Goal: Task Accomplishment & Management: Use online tool/utility

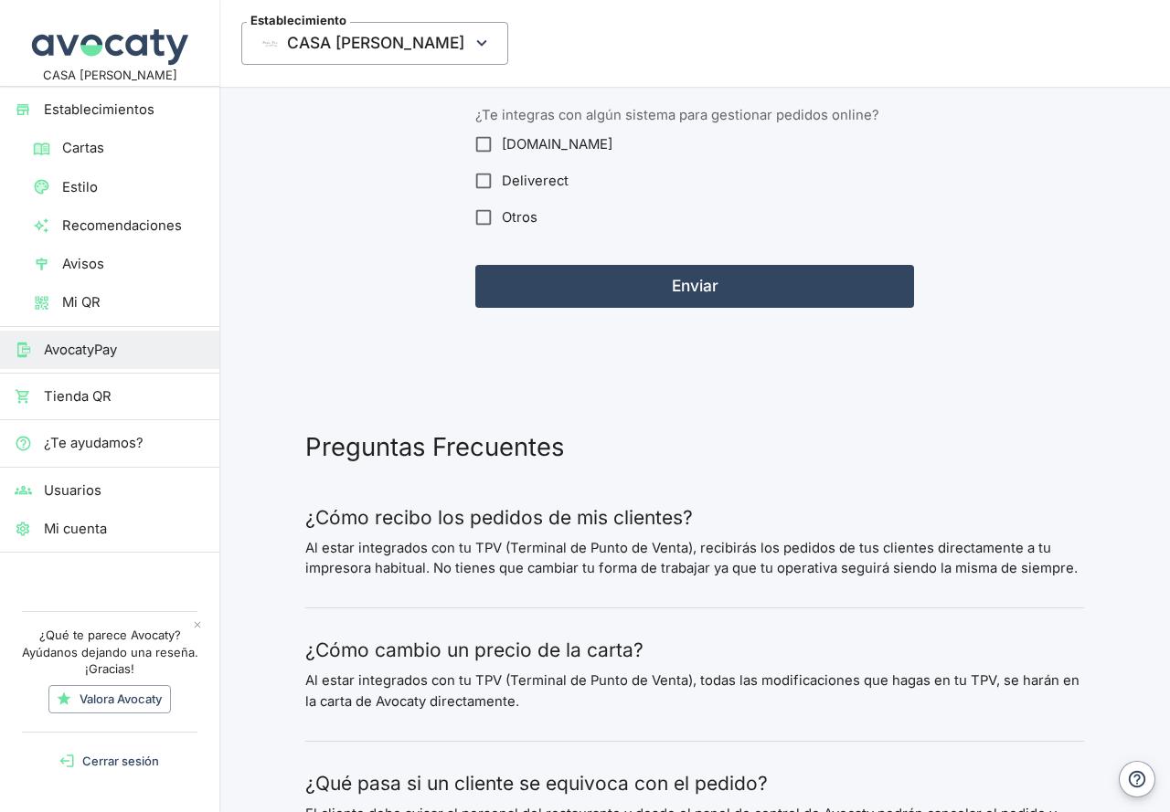
scroll to position [2741, 0]
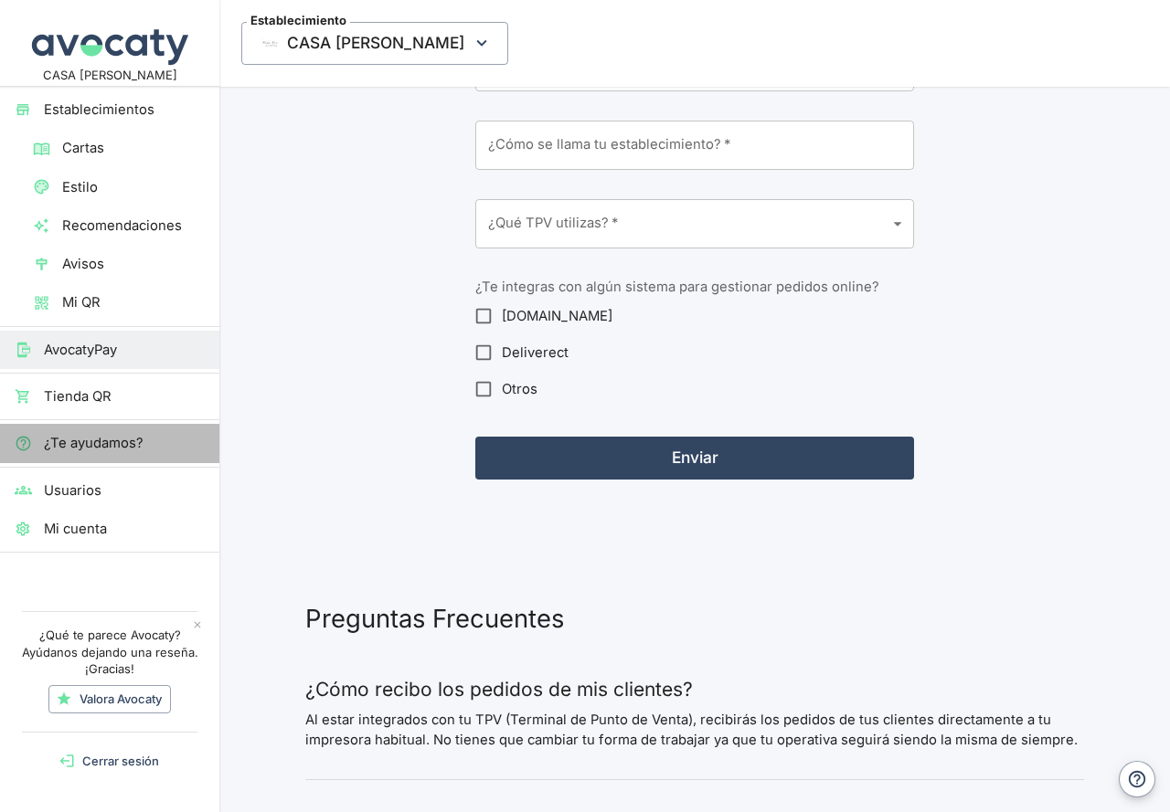
click at [99, 449] on span "¿Te ayudamos?" at bounding box center [124, 443] width 161 height 20
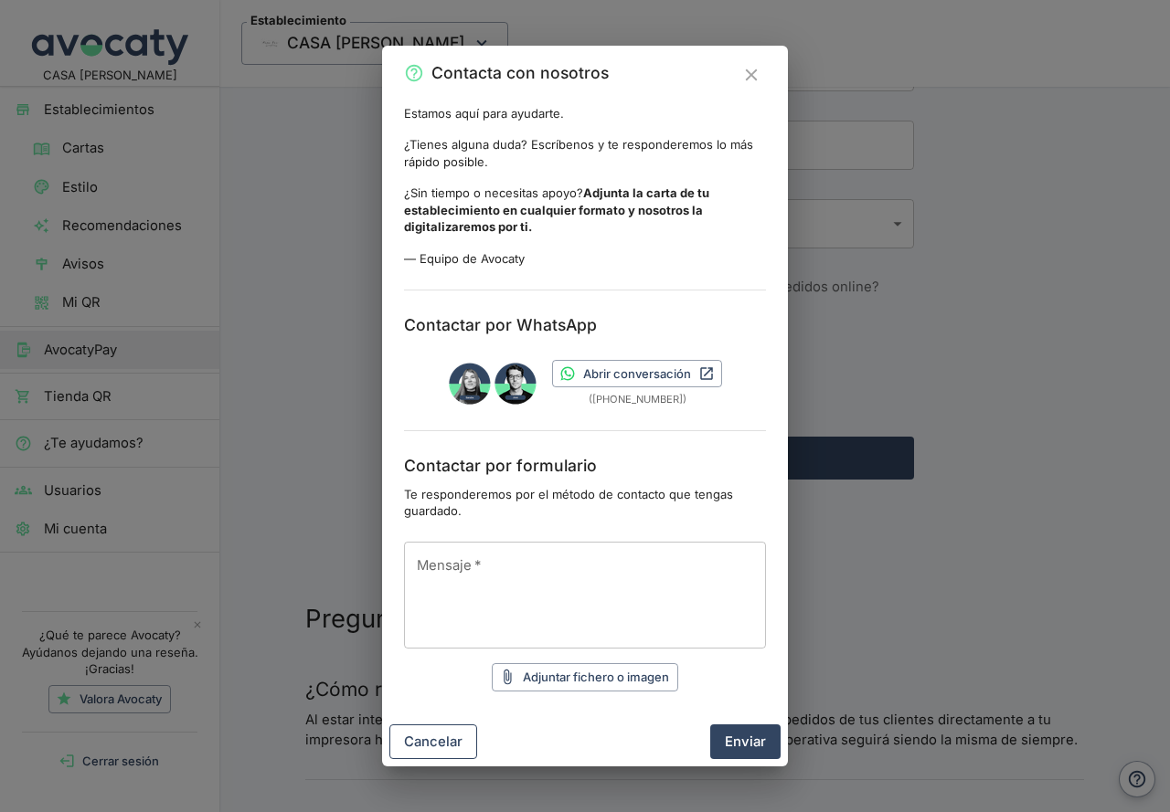
click at [447, 745] on button "Cancelar" at bounding box center [433, 742] width 88 height 35
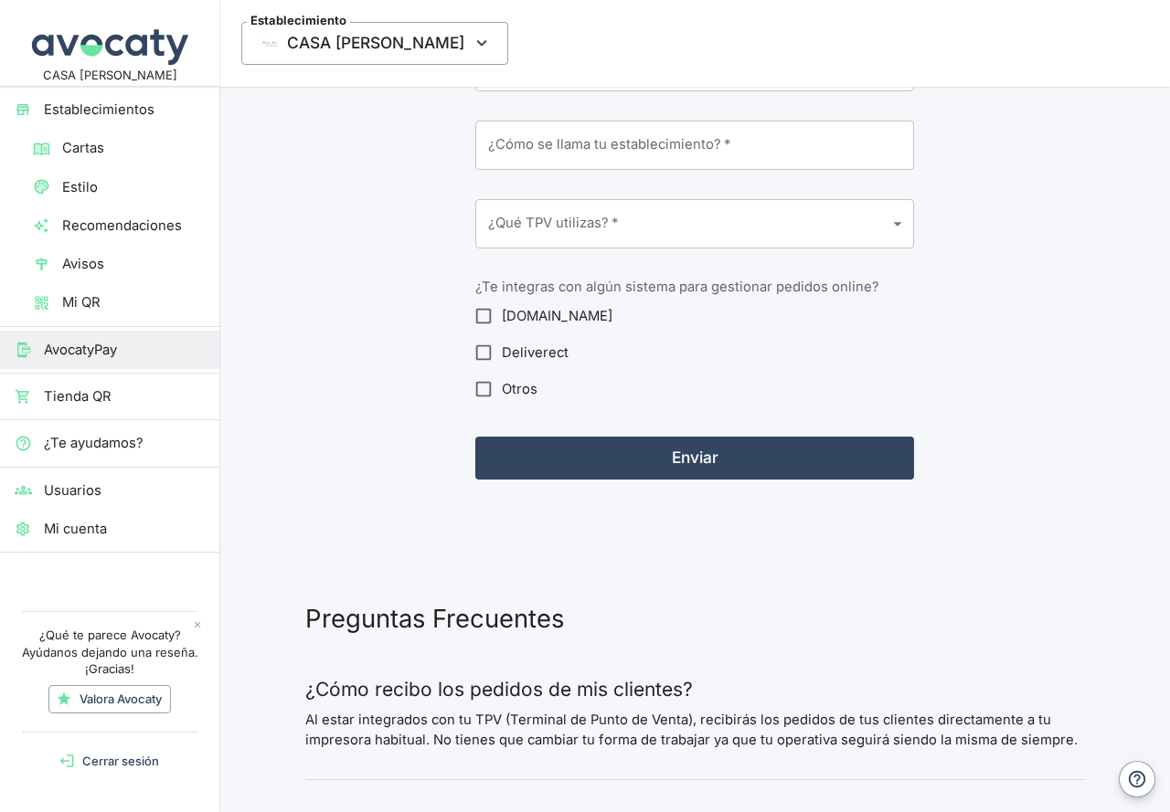
click at [81, 532] on span "Mi cuenta" at bounding box center [124, 529] width 161 height 20
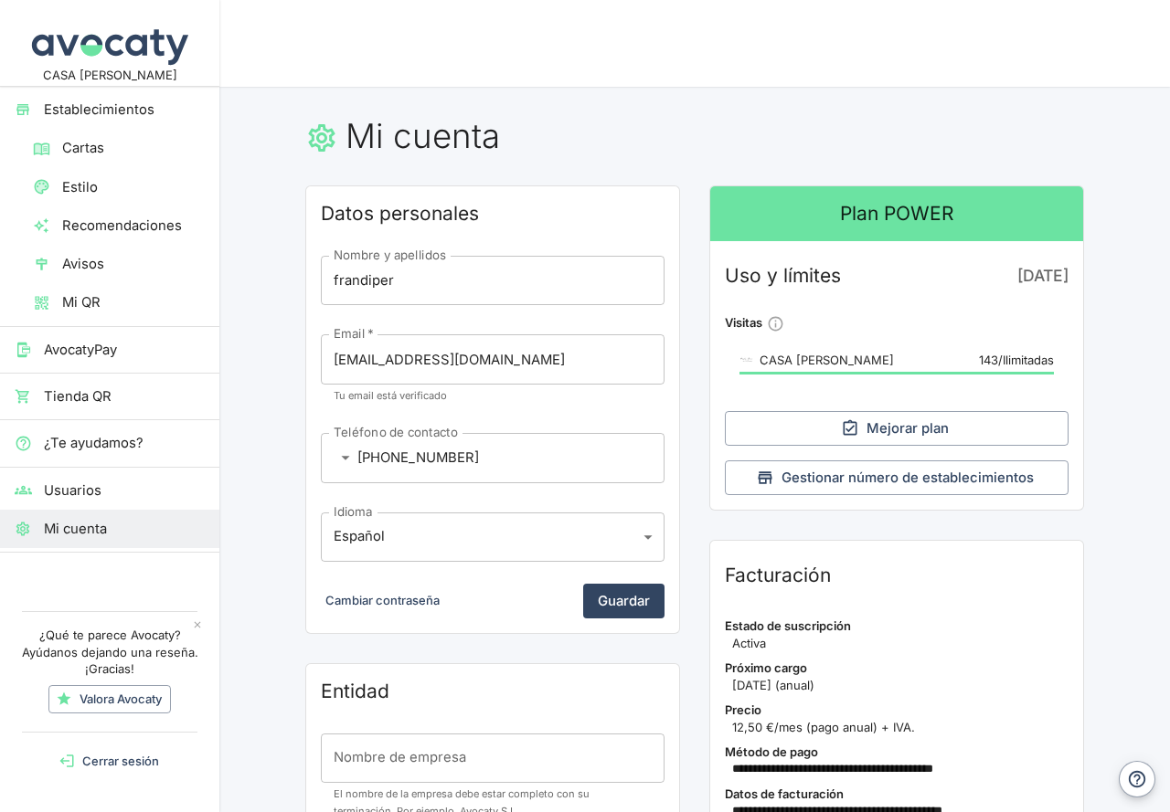
click at [123, 107] on span "Establecimientos" at bounding box center [124, 110] width 161 height 20
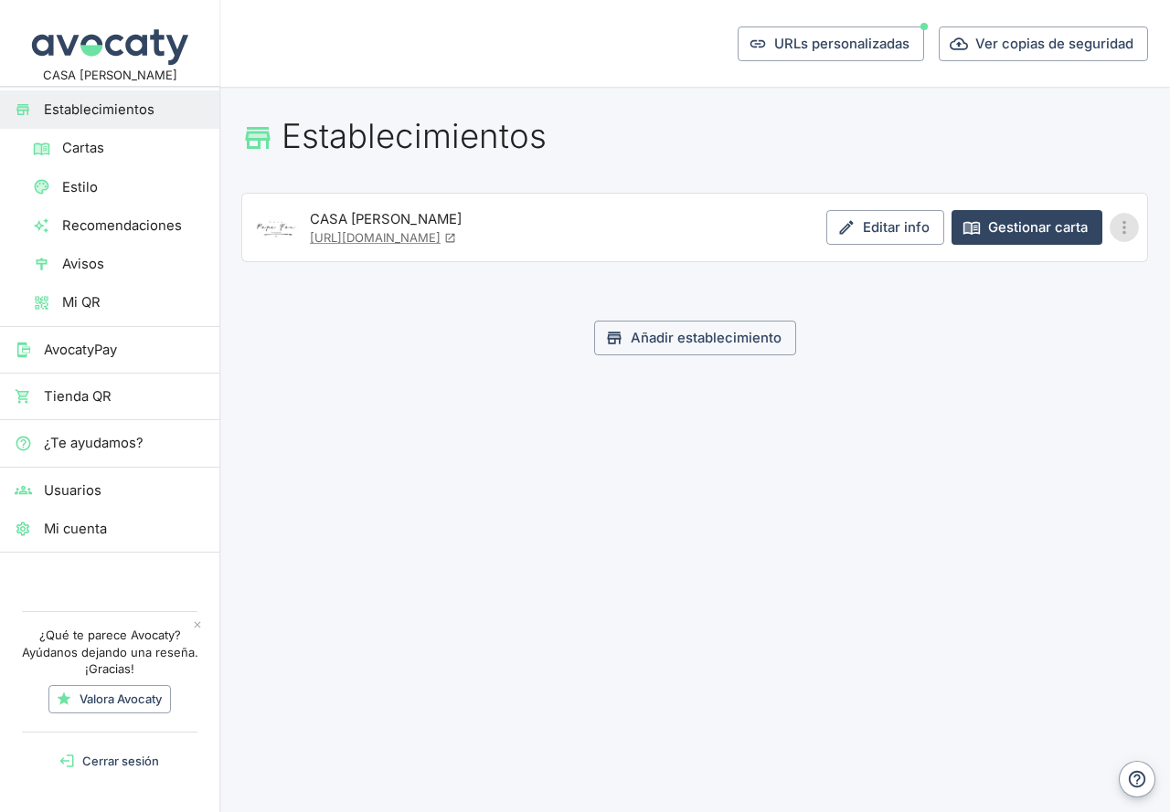
click at [1128, 233] on icon "Más opciones" at bounding box center [1124, 227] width 20 height 20
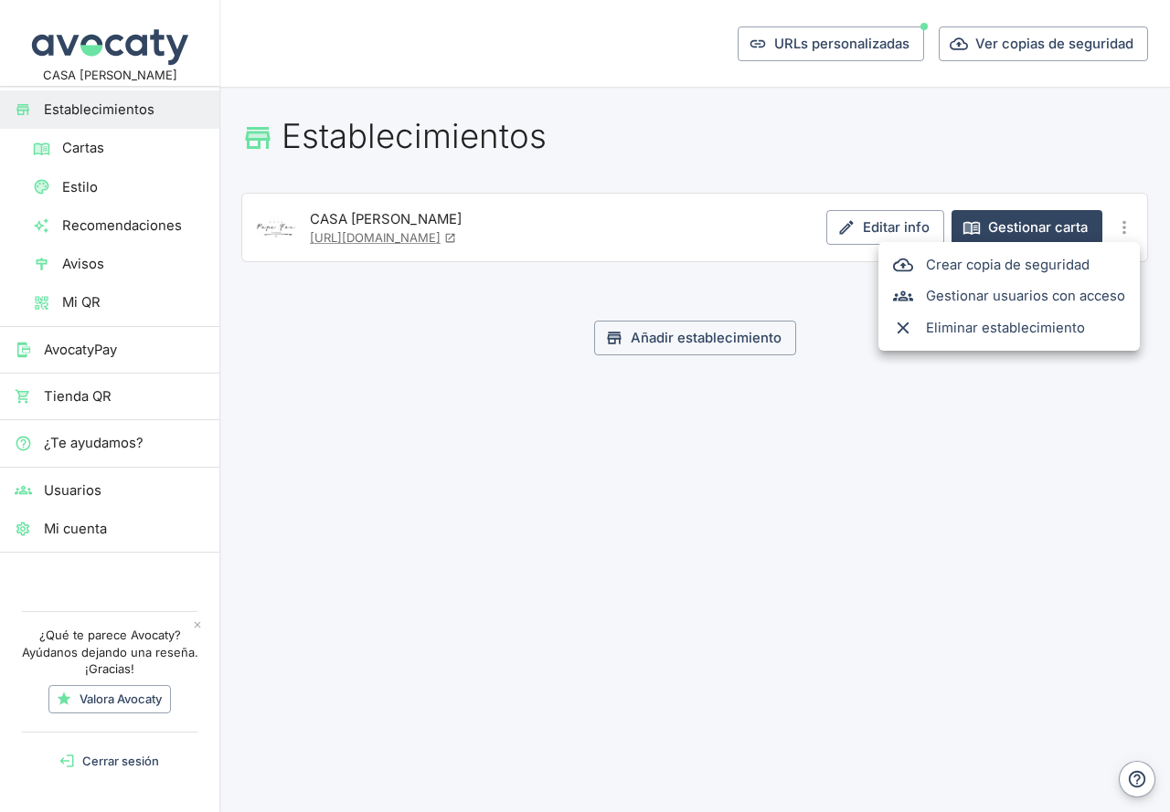
click at [845, 471] on div at bounding box center [585, 406] width 1170 height 812
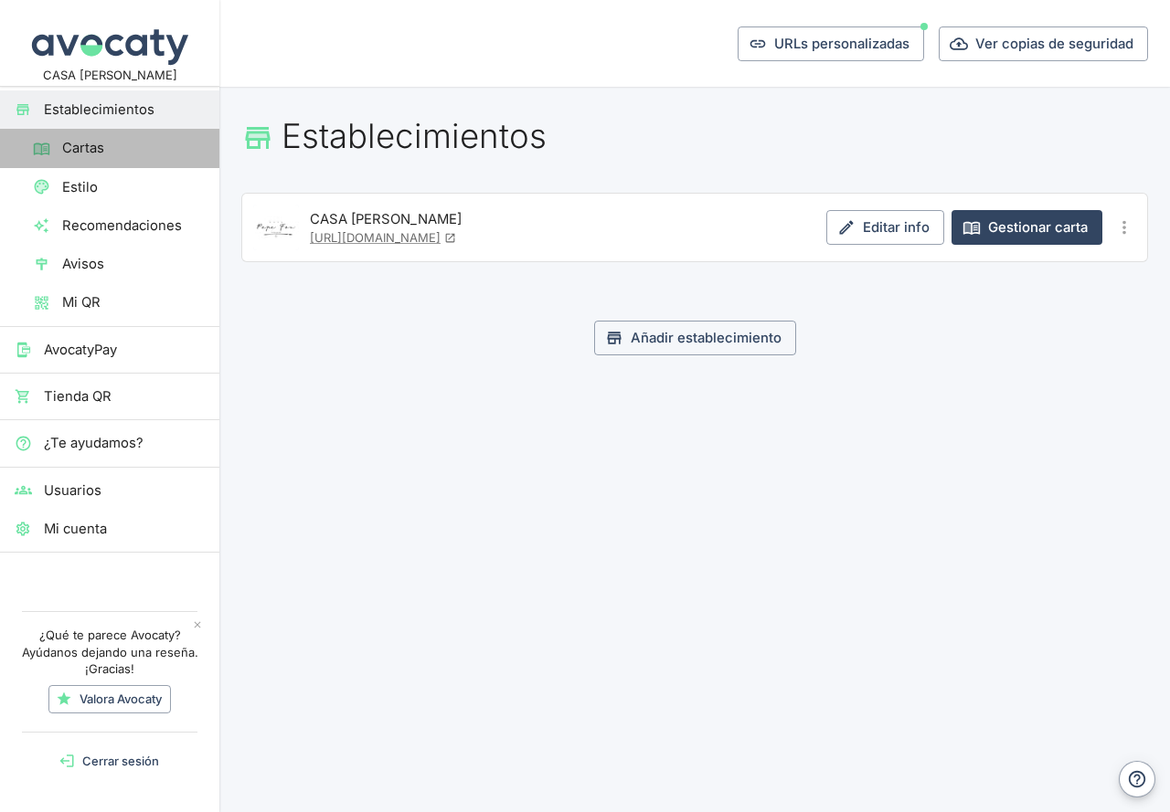
click at [68, 151] on span "Cartas" at bounding box center [133, 148] width 143 height 20
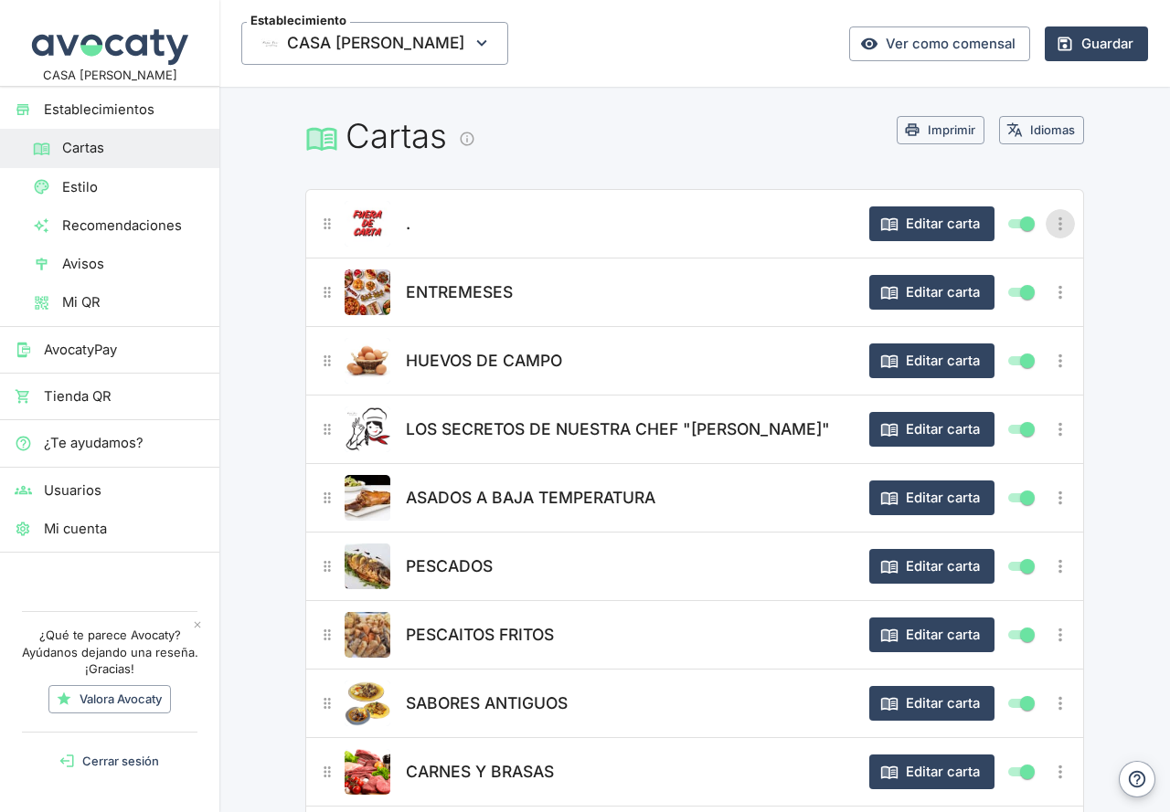
click at [1060, 216] on icon "Más opciones" at bounding box center [1060, 224] width 20 height 20
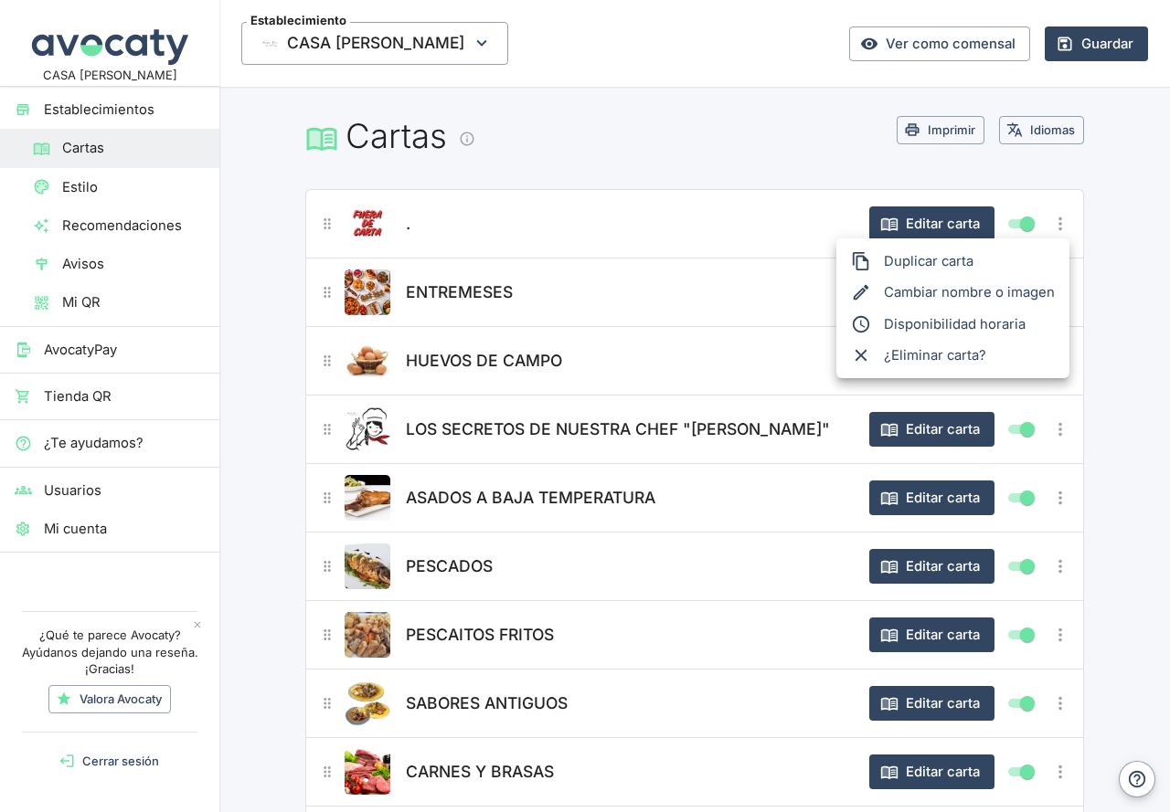
click at [1120, 314] on div at bounding box center [585, 406] width 1170 height 812
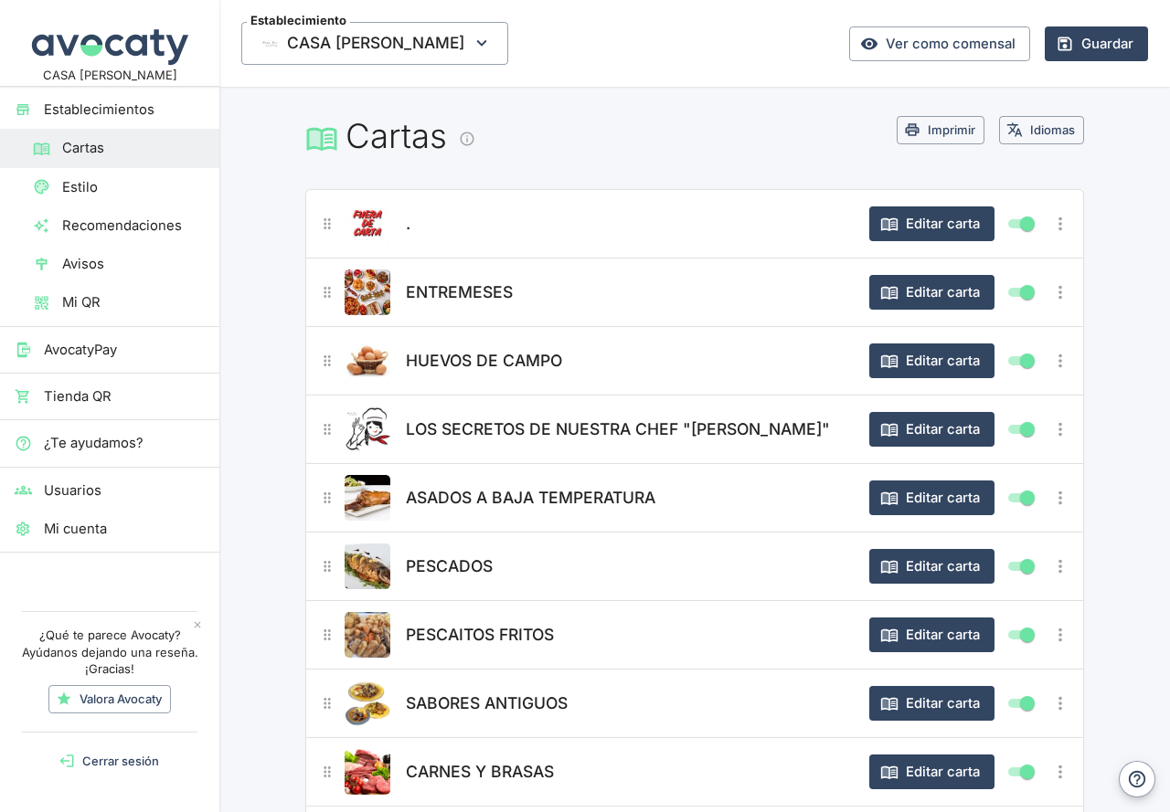
click at [71, 400] on span "Tienda QR" at bounding box center [124, 396] width 161 height 20
click at [73, 305] on span "Mi QR" at bounding box center [133, 302] width 143 height 20
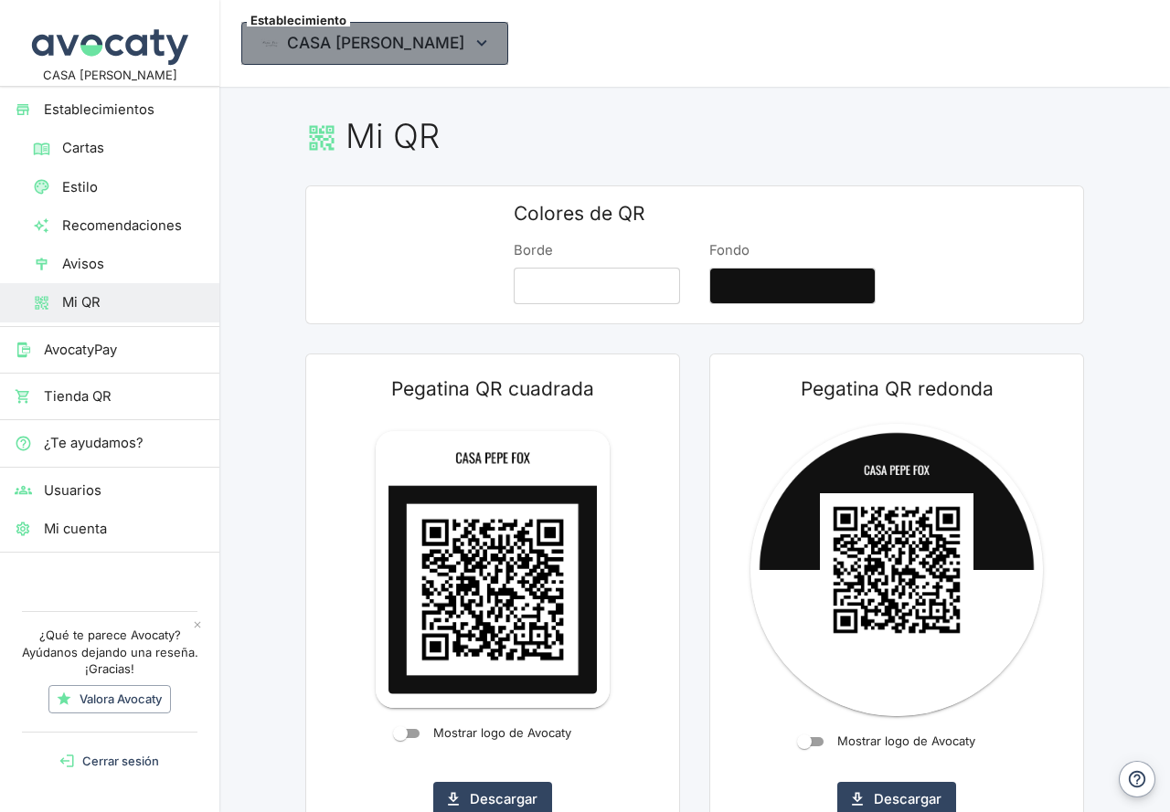
click at [471, 44] on icon "button" at bounding box center [481, 43] width 20 height 20
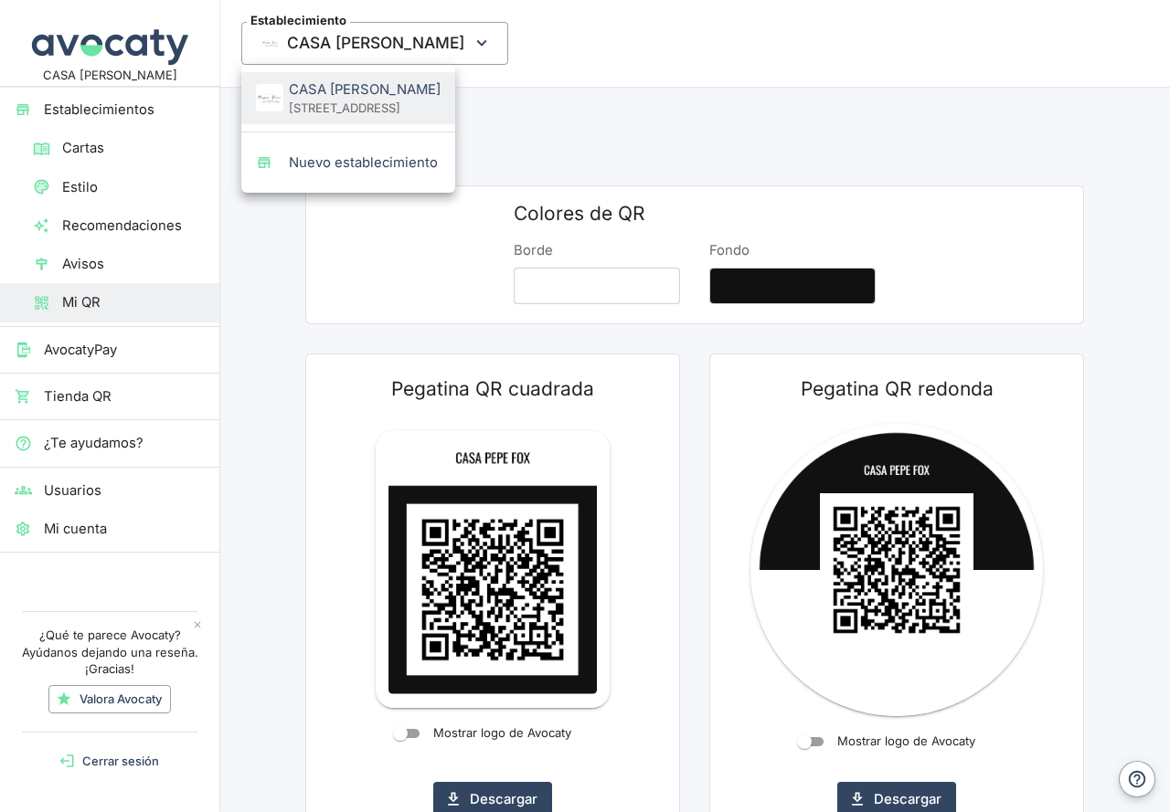
click at [716, 130] on div at bounding box center [585, 406] width 1170 height 812
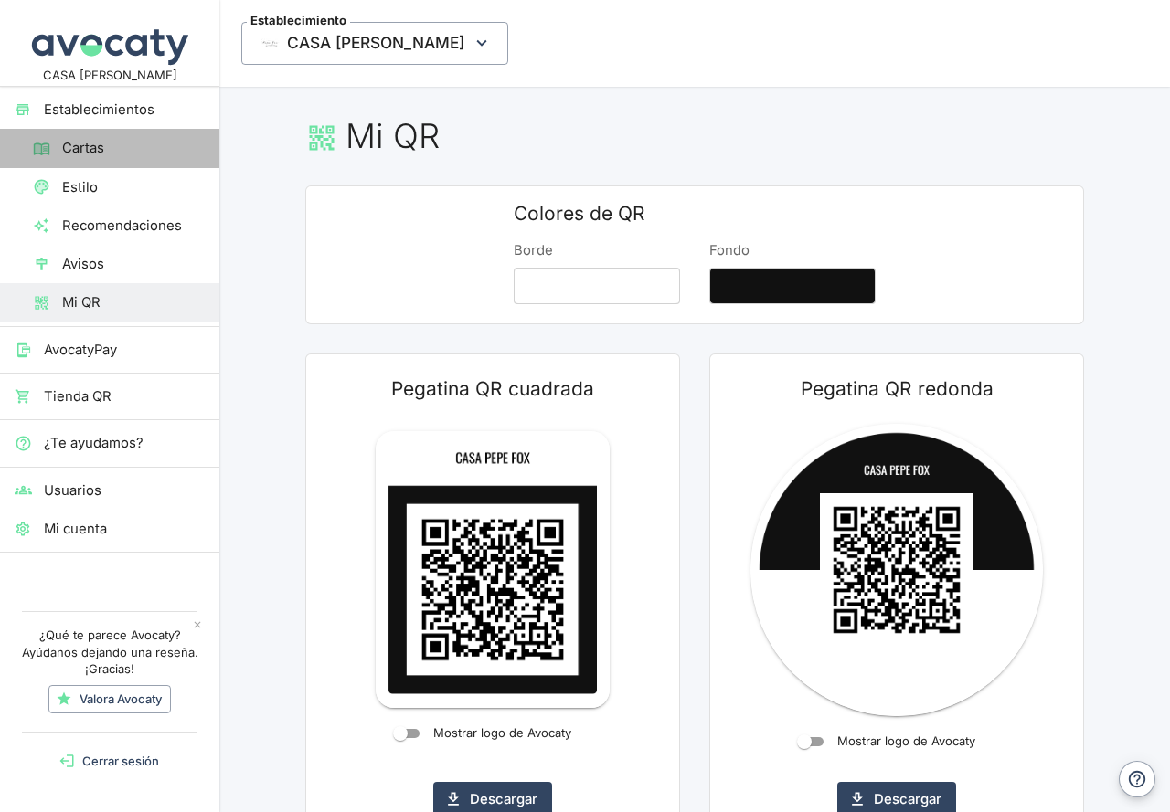
click at [66, 150] on span "Cartas" at bounding box center [133, 148] width 143 height 20
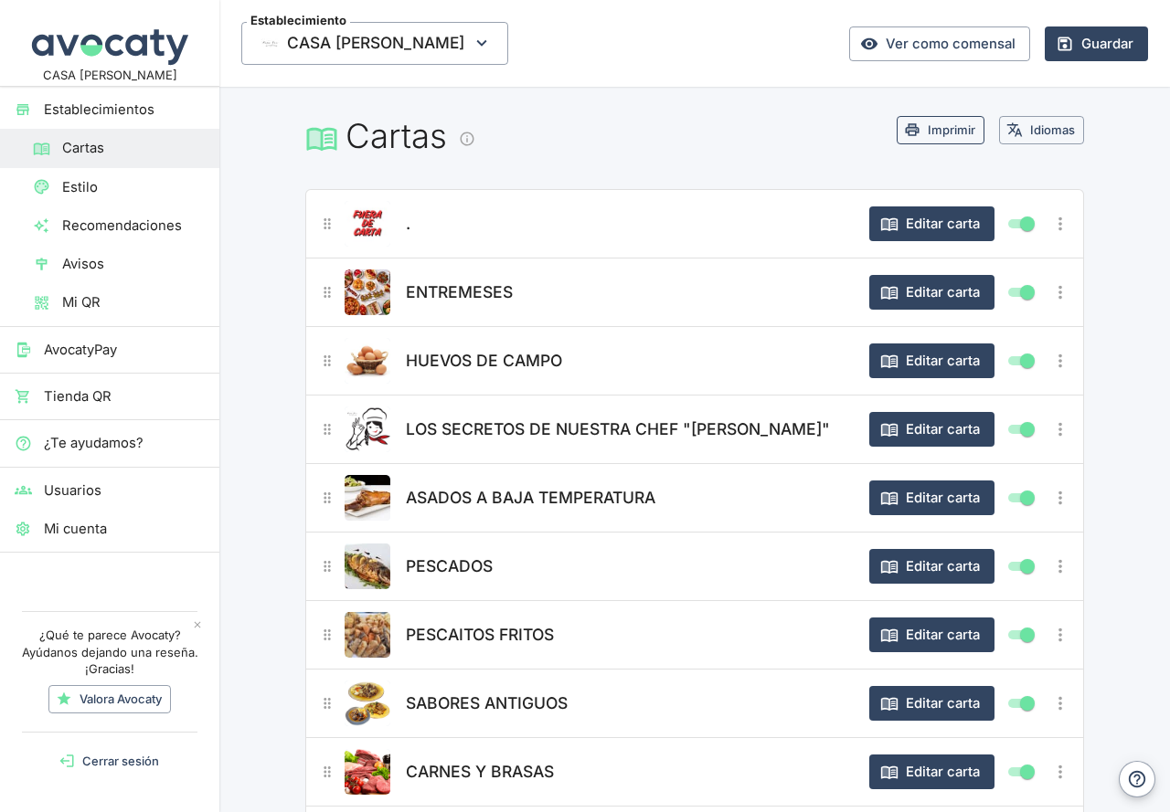
click at [918, 127] on button "Imprimir" at bounding box center [940, 130] width 88 height 28
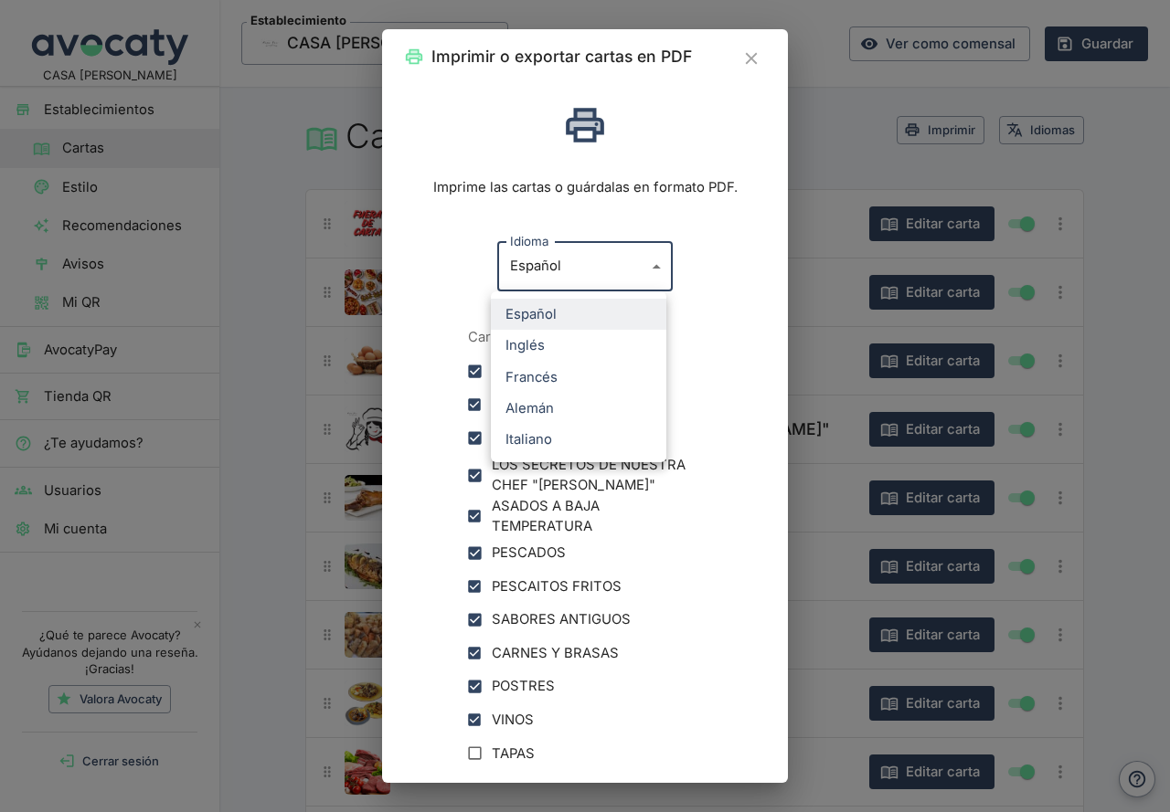
click at [647, 270] on body "CASA [PERSON_NAME] Establecimientos Cartas Estilo Recomendaciones Avisos Mi QR …" at bounding box center [585, 406] width 1170 height 812
click at [544, 345] on li "Inglés" at bounding box center [578, 345] width 175 height 31
click at [641, 262] on body "CASA [PERSON_NAME] Establecimientos Cartas Estilo Recomendaciones Avisos Mi QR …" at bounding box center [585, 406] width 1170 height 812
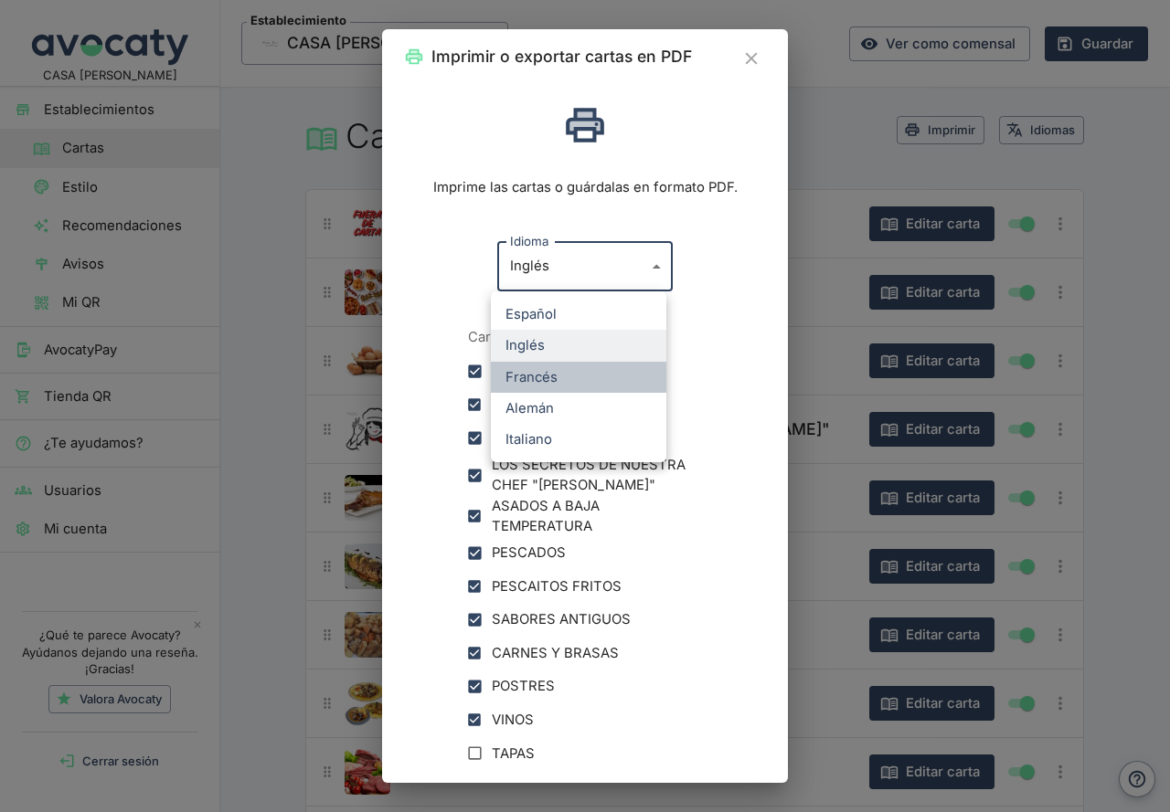
click at [550, 383] on li "Francés" at bounding box center [578, 377] width 175 height 31
type input "fr"
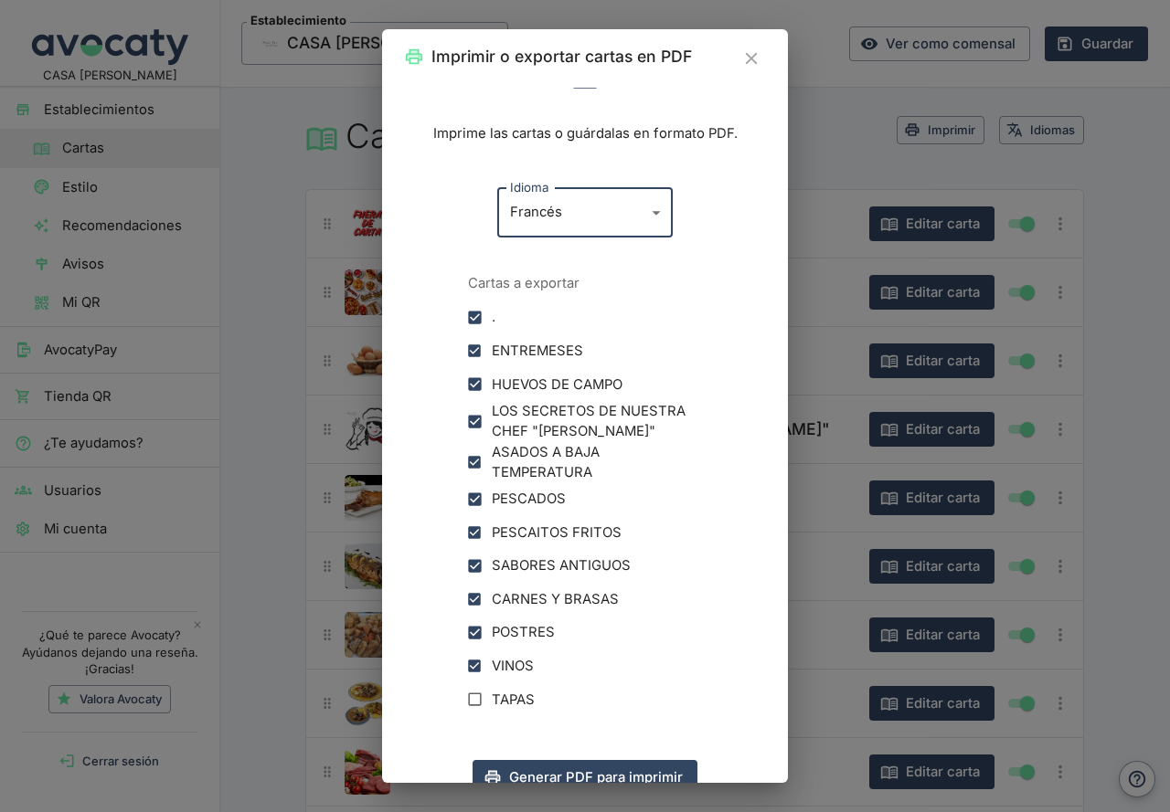
scroll to position [84, 0]
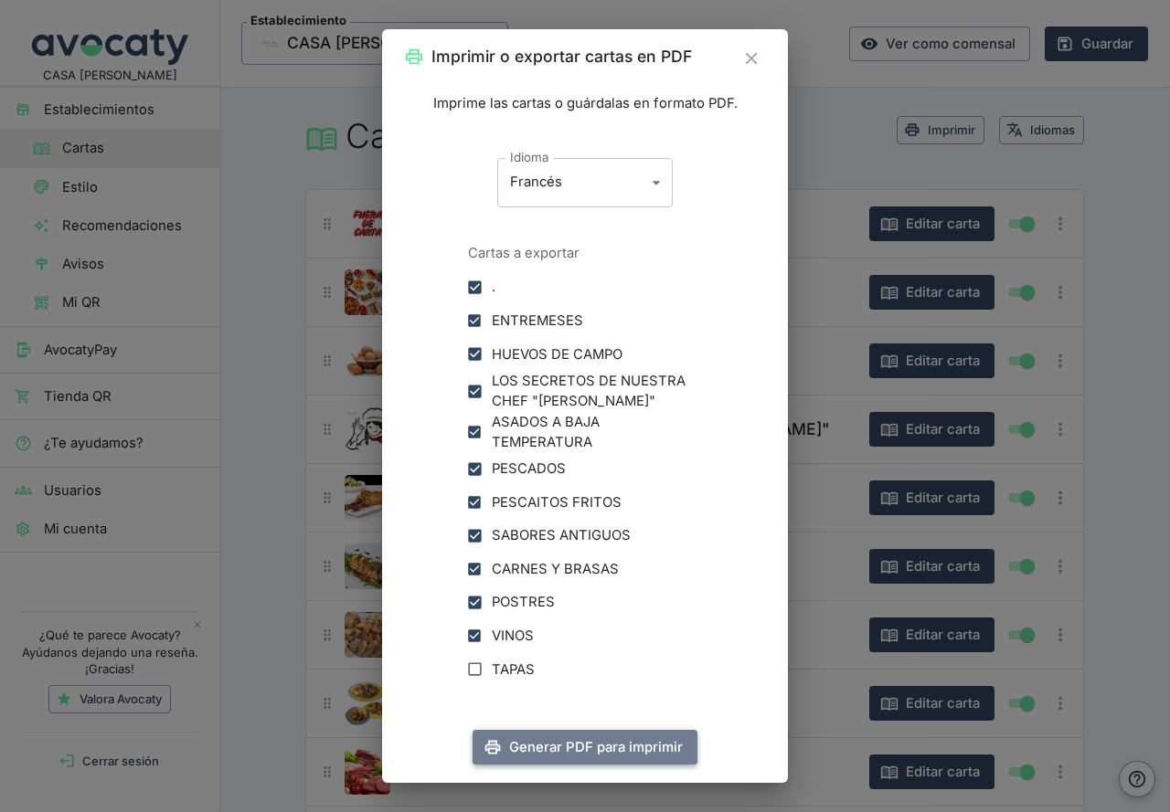
click at [583, 748] on button "Generar PDF para imprimir" at bounding box center [584, 747] width 225 height 35
click at [752, 57] on icon "Cerrar" at bounding box center [751, 59] width 12 height 12
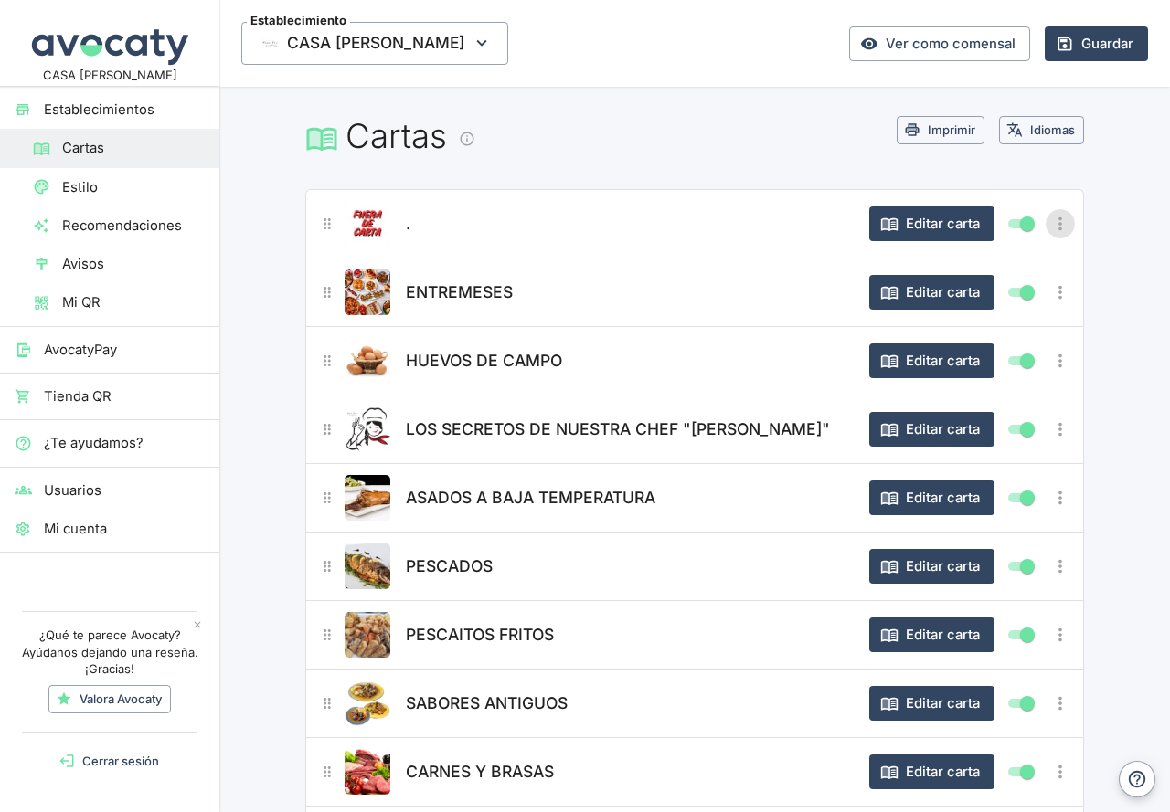
click at [1050, 225] on icon "Más opciones" at bounding box center [1060, 224] width 20 height 20
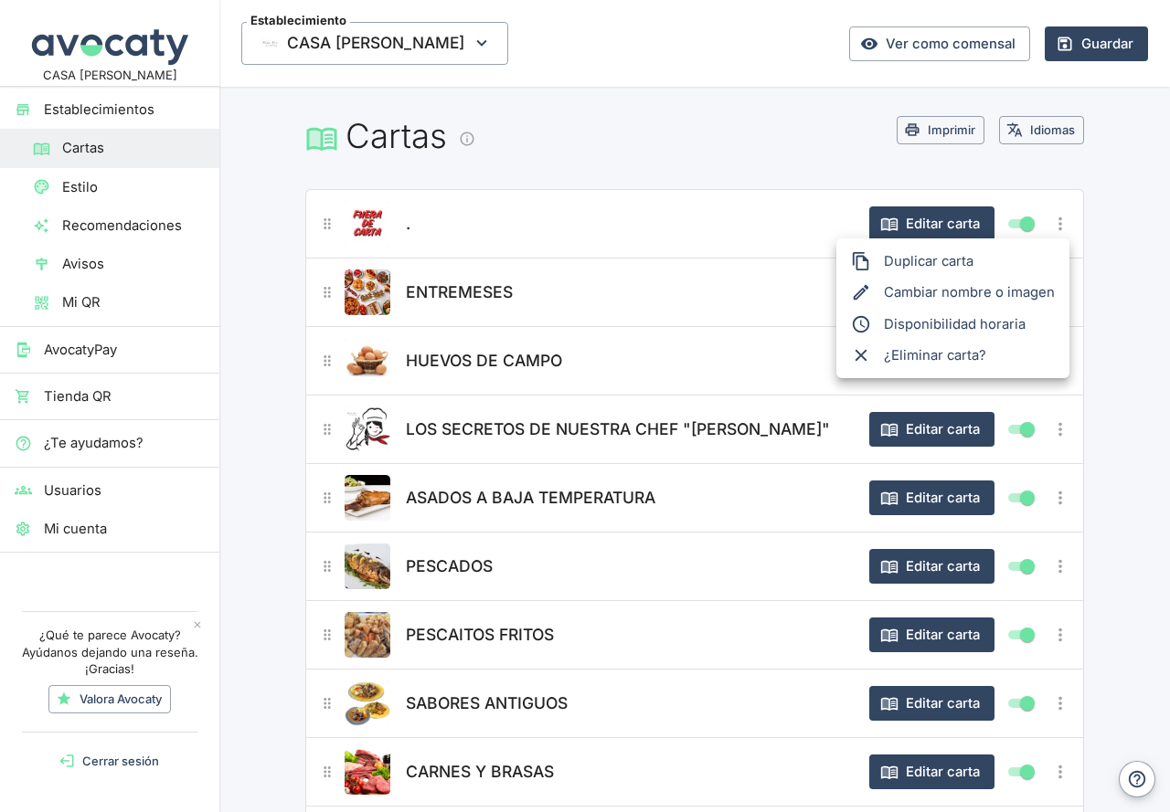
click at [751, 146] on div at bounding box center [585, 406] width 1170 height 812
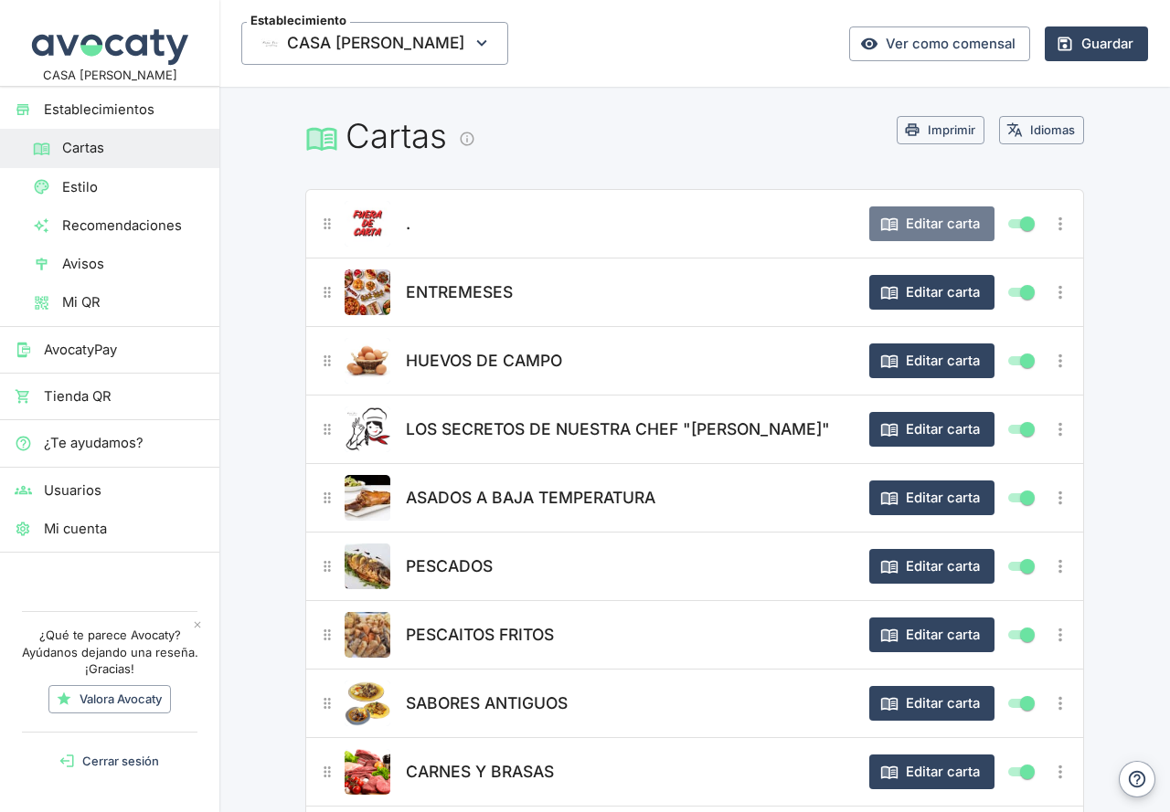
click at [947, 229] on button "Editar carta" at bounding box center [931, 223] width 125 height 35
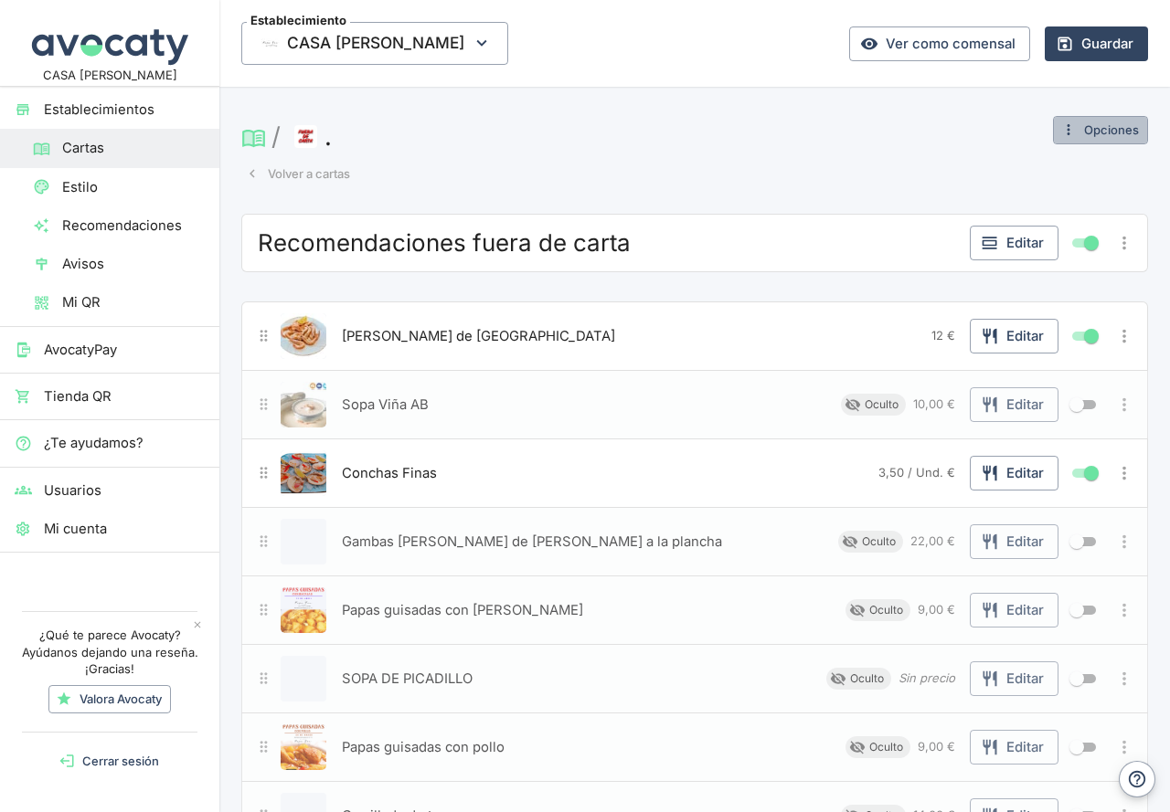
click at [1074, 125] on button "Opciones" at bounding box center [1100, 130] width 95 height 28
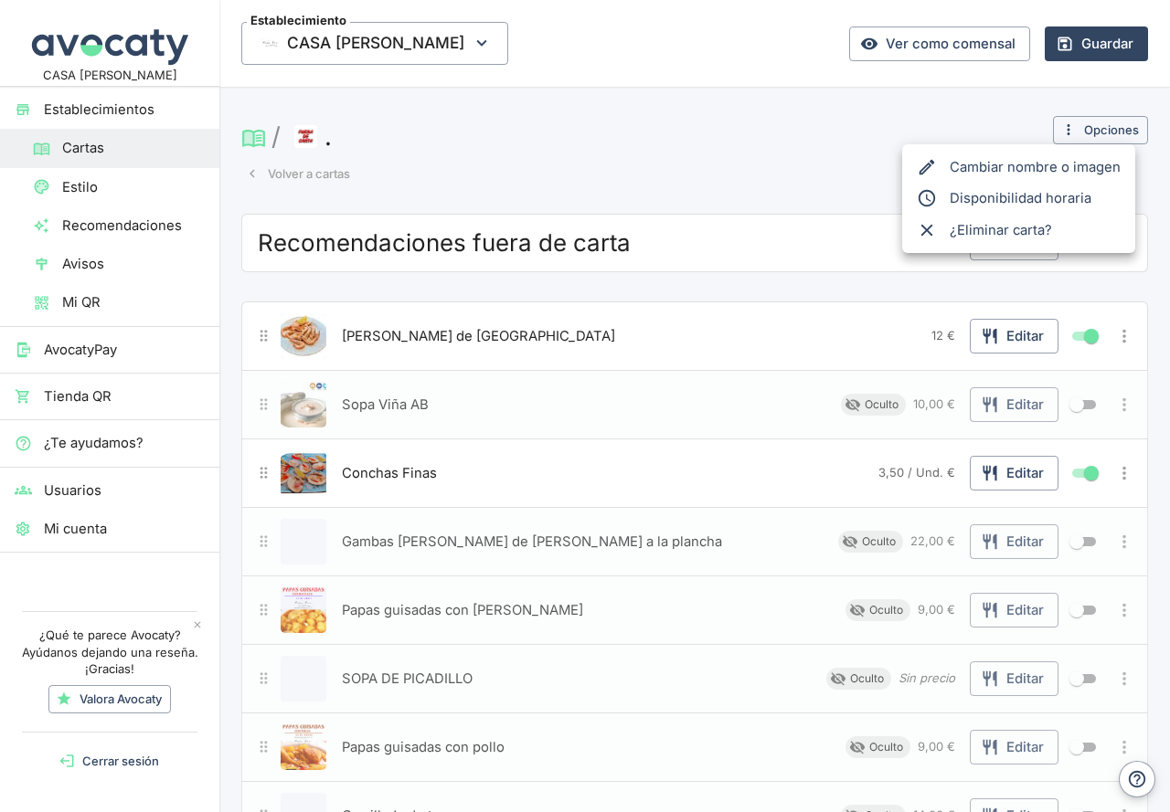
click at [758, 138] on div at bounding box center [585, 406] width 1170 height 812
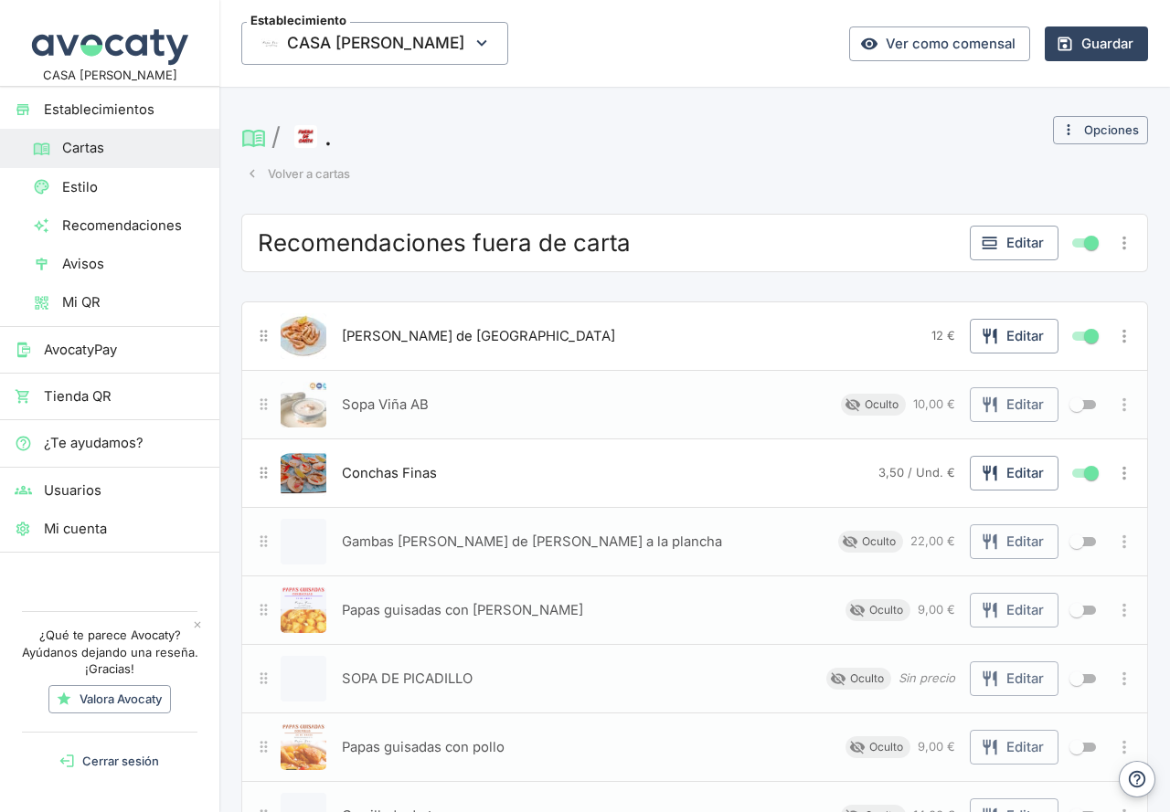
click at [1114, 245] on icon "Más opciones" at bounding box center [1124, 243] width 20 height 20
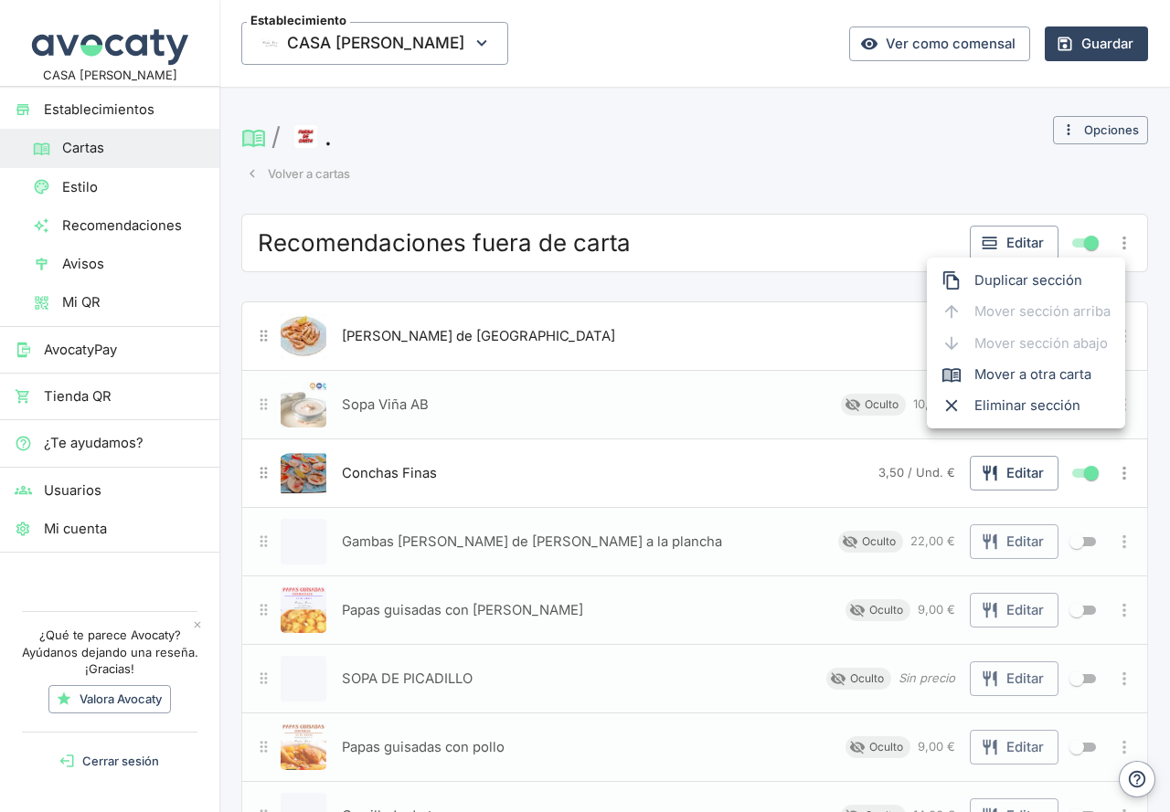
click at [778, 170] on div at bounding box center [585, 406] width 1170 height 812
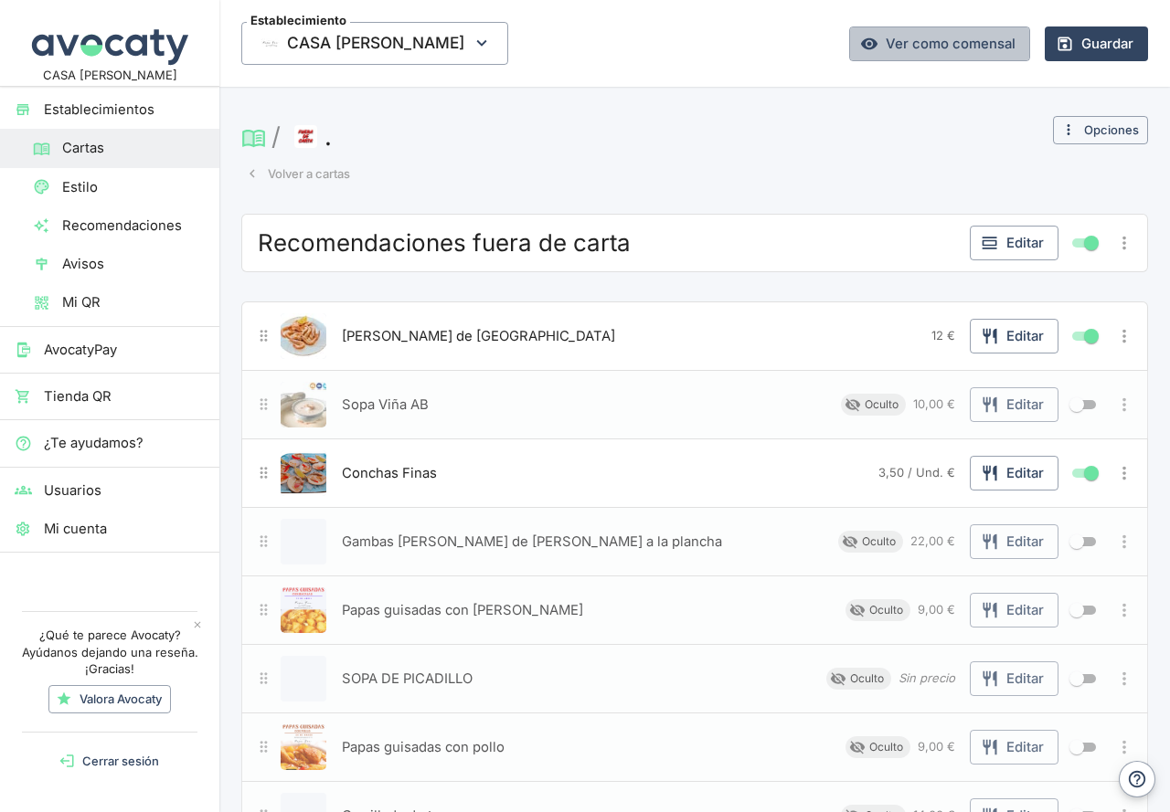
click at [945, 43] on link "Ver como comensal" at bounding box center [939, 43] width 181 height 35
click at [907, 47] on link "Ver como comensal" at bounding box center [939, 43] width 181 height 35
click at [676, 144] on h1 "/ ." at bounding box center [639, 136] width 797 height 40
click at [676, 128] on h1 "/ ." at bounding box center [639, 136] width 797 height 40
